Goal: Transaction & Acquisition: Purchase product/service

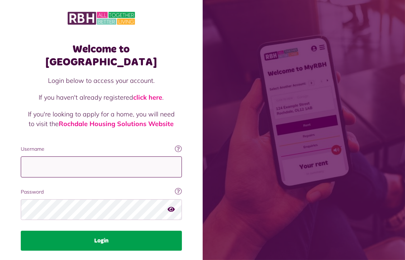
type input "**********"
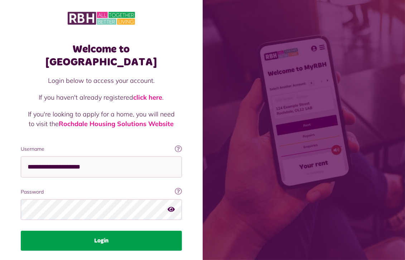
click at [104, 231] on button "Login" at bounding box center [101, 241] width 161 height 20
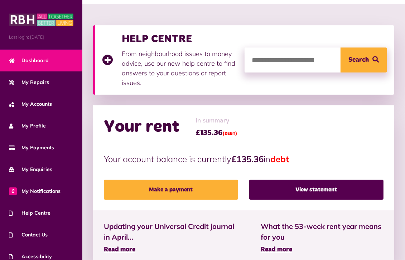
scroll to position [107, 0]
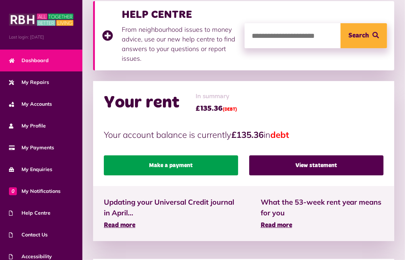
click at [165, 164] on link "Make a payment" at bounding box center [171, 166] width 134 height 20
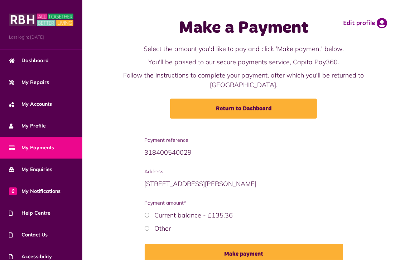
scroll to position [36, 0]
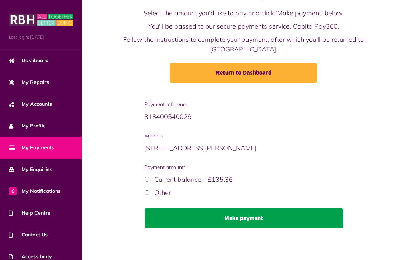
click at [239, 217] on button "Make payment" at bounding box center [244, 219] width 198 height 20
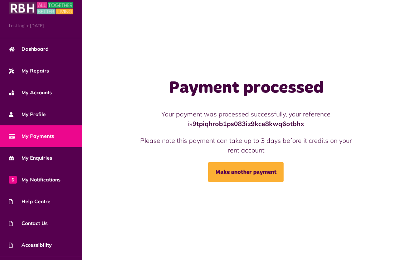
scroll to position [29, 0]
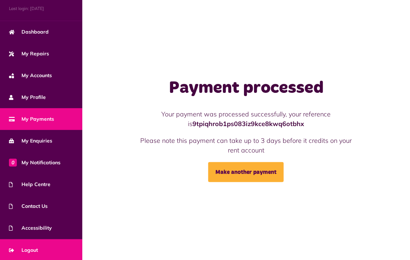
click at [33, 250] on span "Logout" at bounding box center [23, 251] width 29 height 8
